Goal: Navigation & Orientation: Find specific page/section

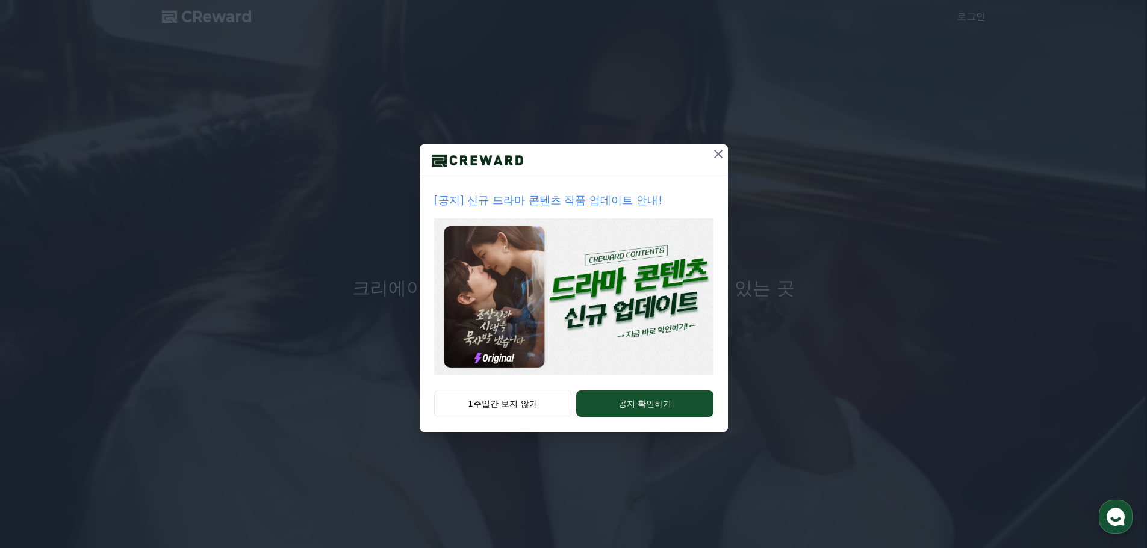
click at [518, 406] on button "1주일간 보지 않기" at bounding box center [503, 404] width 138 height 28
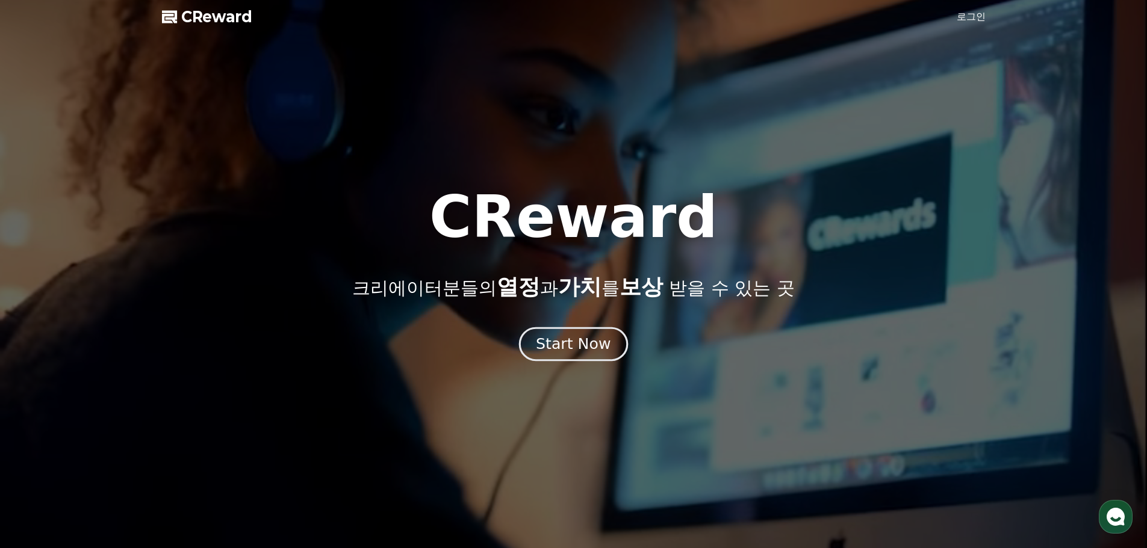
click at [572, 356] on button "Start Now" at bounding box center [573, 344] width 109 height 34
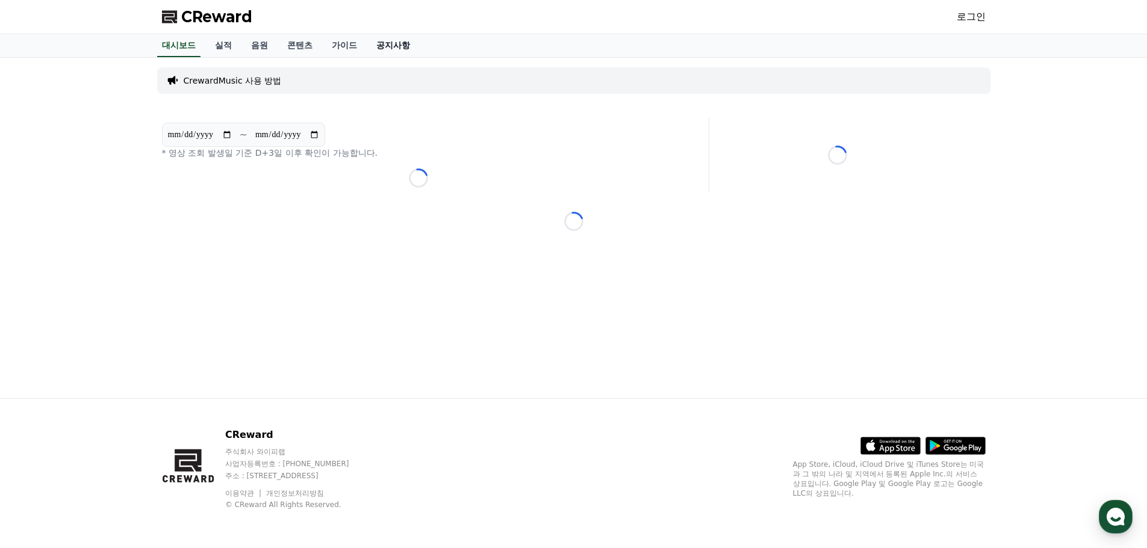
click at [373, 42] on link "공지사항" at bounding box center [393, 45] width 53 height 23
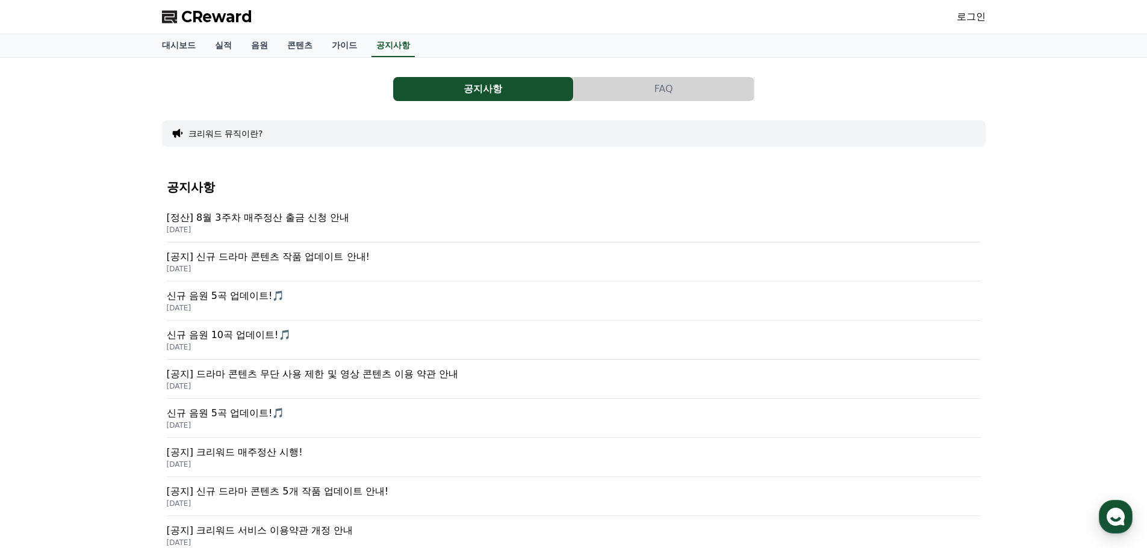
click at [615, 81] on button "FAQ" at bounding box center [664, 89] width 180 height 24
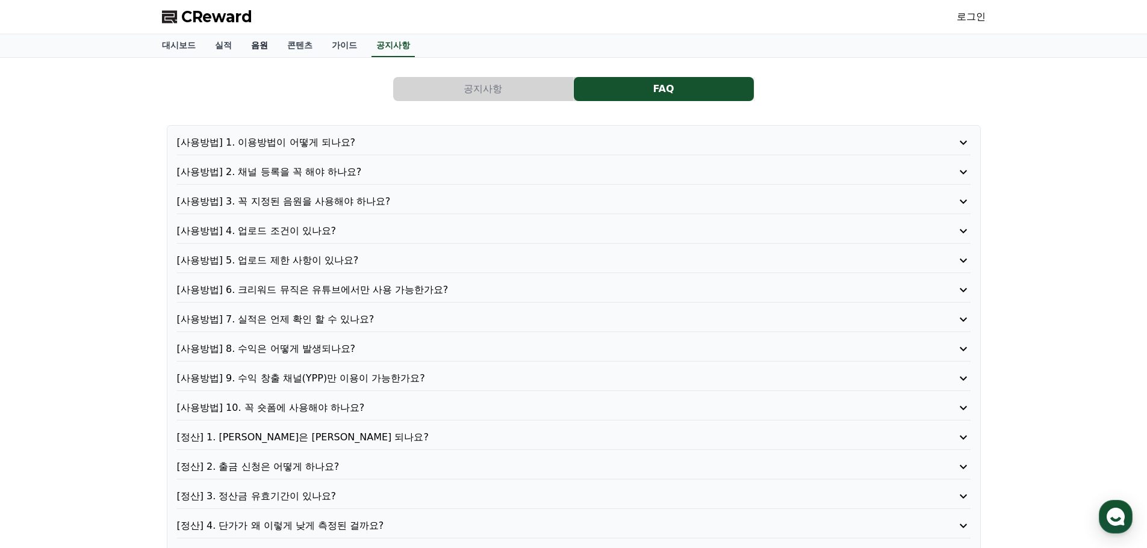
click at [256, 53] on link "음원" at bounding box center [259, 45] width 36 height 23
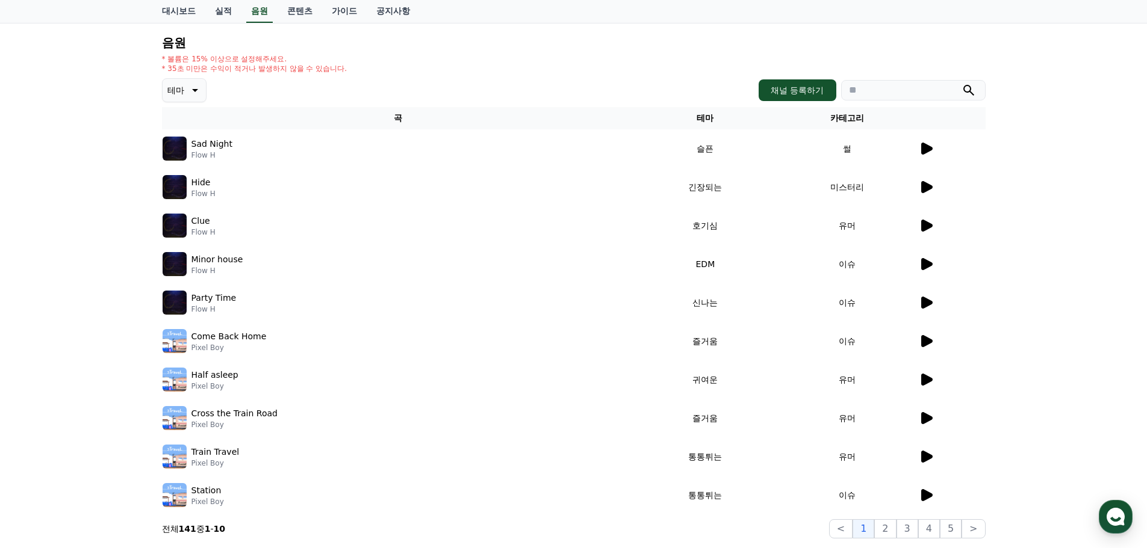
scroll to position [181, 0]
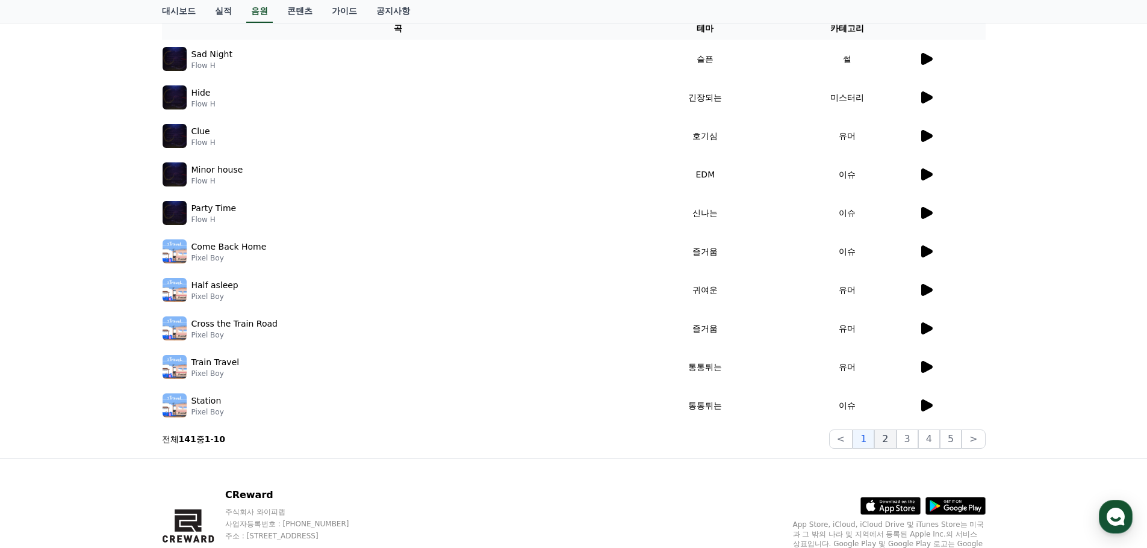
click at [896, 445] on button "2" at bounding box center [907, 439] width 22 height 19
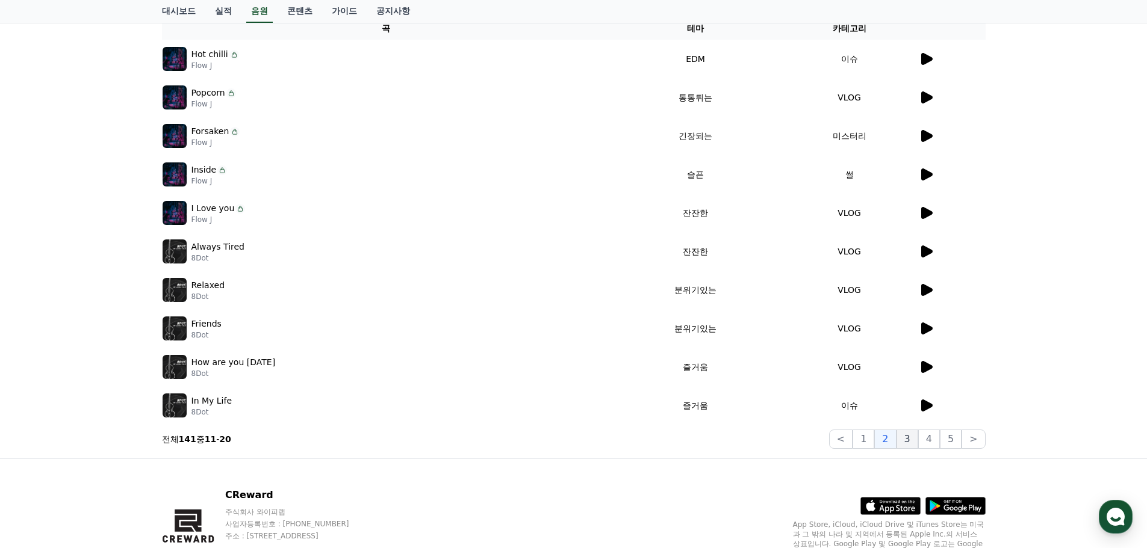
click at [940, 440] on button "3" at bounding box center [951, 439] width 22 height 19
